Goal: Task Accomplishment & Management: Complete application form

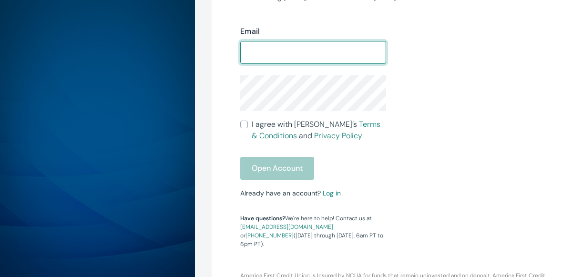
scroll to position [280, 0]
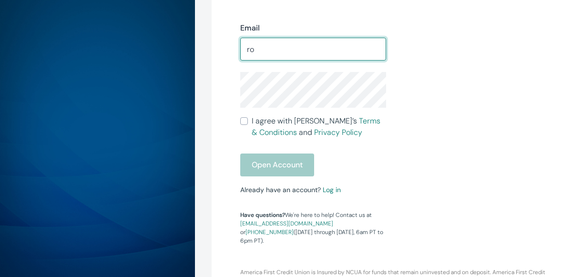
type input "[EMAIL_ADDRESS][PERSON_NAME][DOMAIN_NAME]"
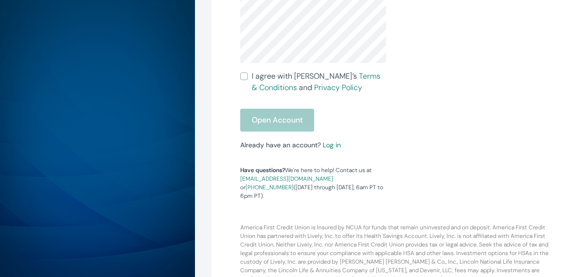
scroll to position [367, 0]
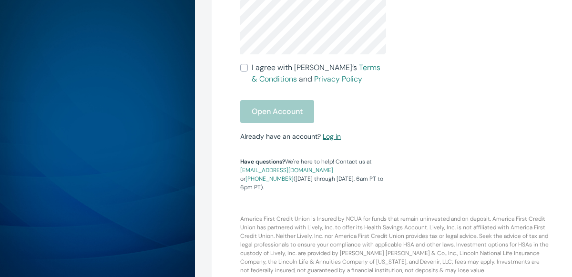
click at [331, 137] on link "Log in" at bounding box center [332, 136] width 18 height 9
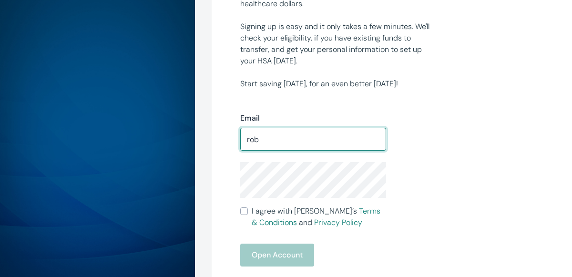
type input "[EMAIL_ADDRESS][PERSON_NAME][DOMAIN_NAME]"
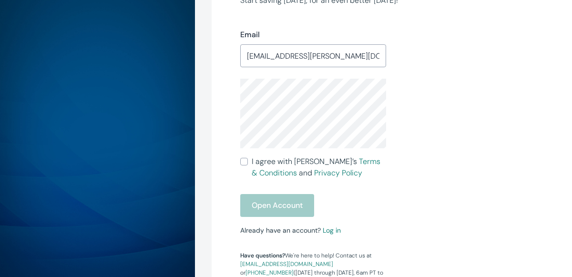
scroll to position [273, 0]
click at [244, 162] on input "I agree with Lively’s Terms & Conditions and Privacy Policy" at bounding box center [244, 162] width 8 height 8
checkbox input "true"
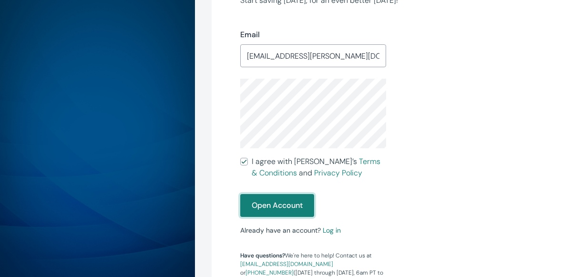
click at [285, 208] on button "Open Account" at bounding box center [277, 205] width 74 height 23
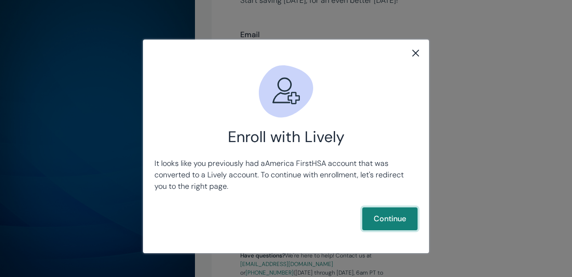
click at [389, 218] on button "Continue" at bounding box center [389, 218] width 55 height 23
